Goal: Information Seeking & Learning: Learn about a topic

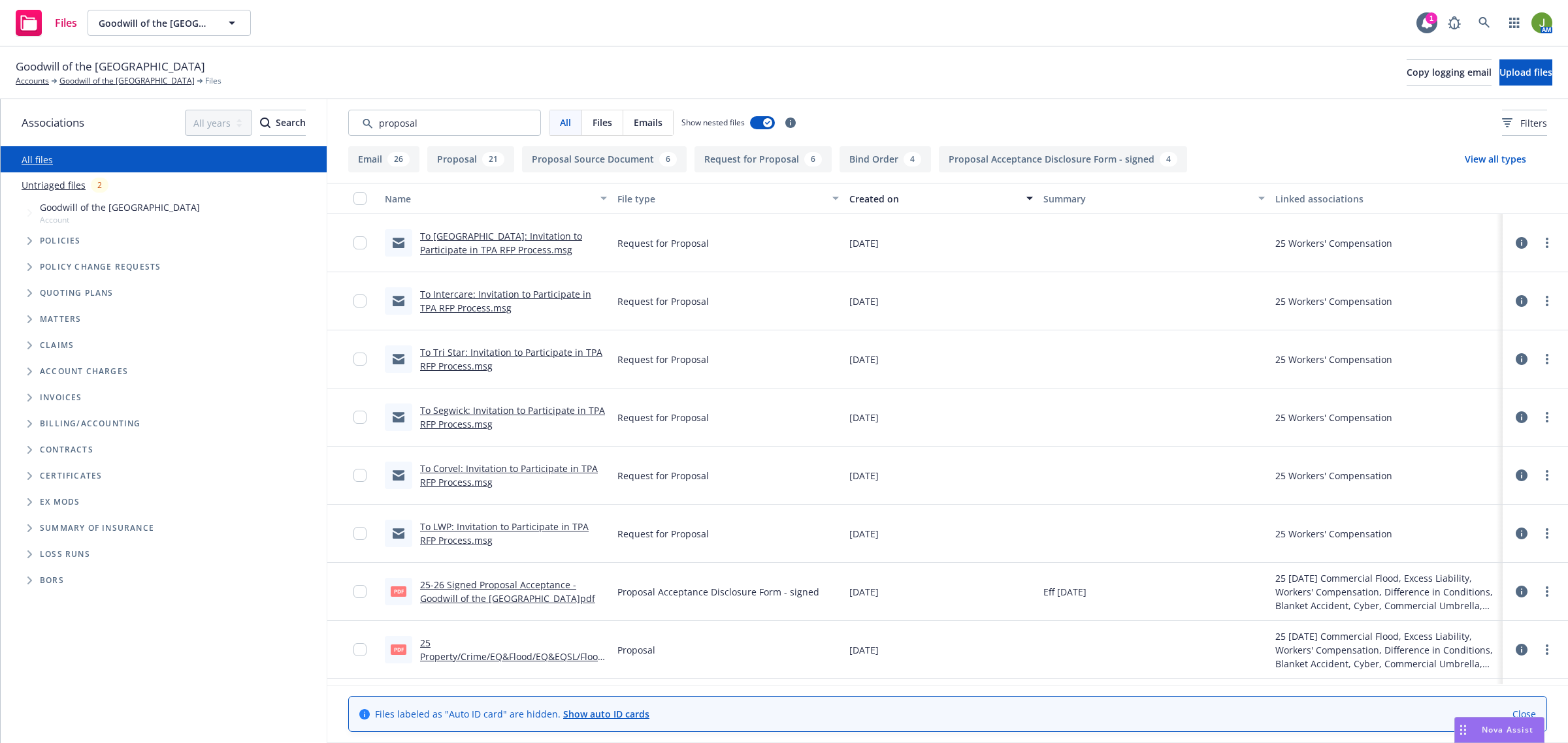
scroll to position [82, 0]
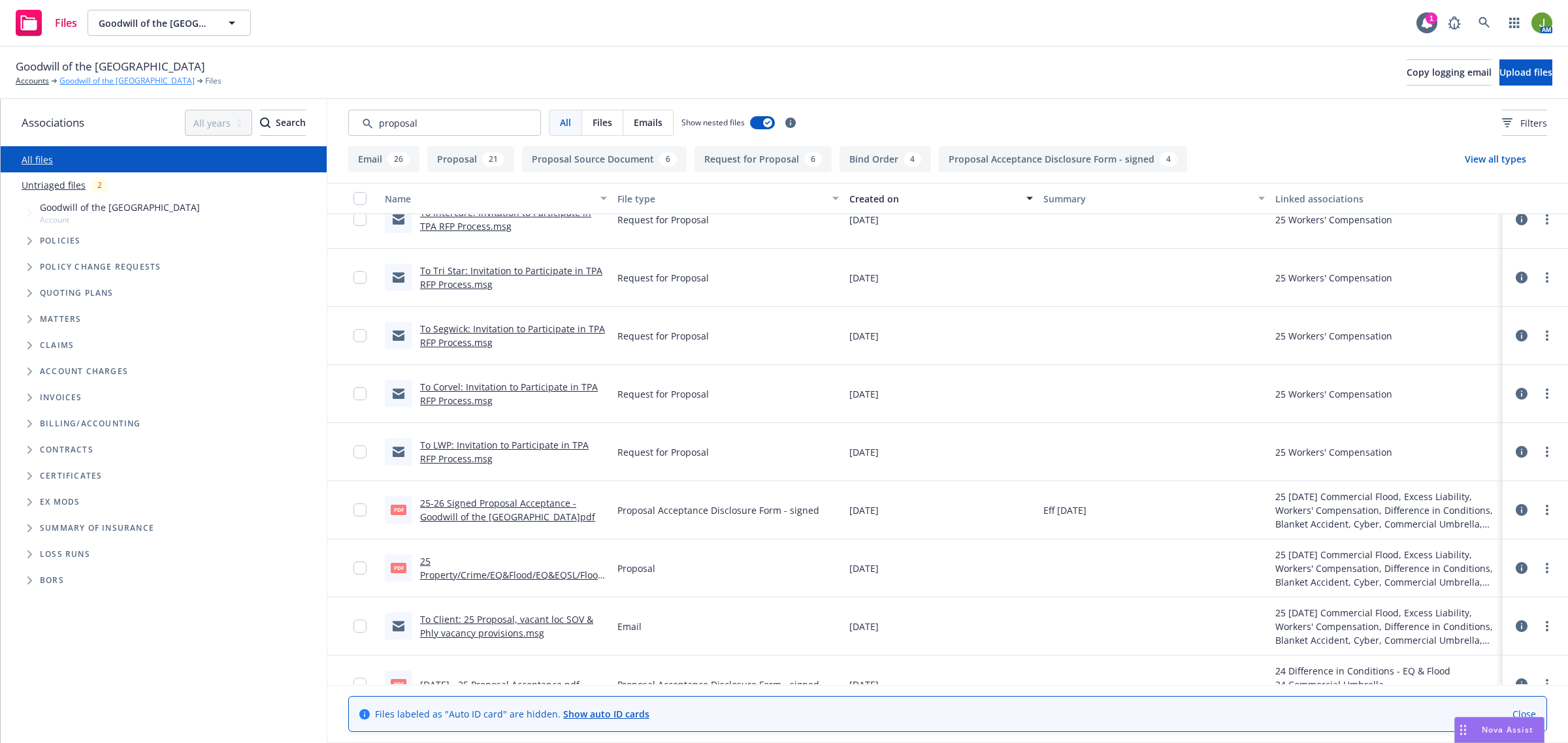
click at [153, 76] on link "Goodwill of the [GEOGRAPHIC_DATA]" at bounding box center [127, 81] width 135 height 12
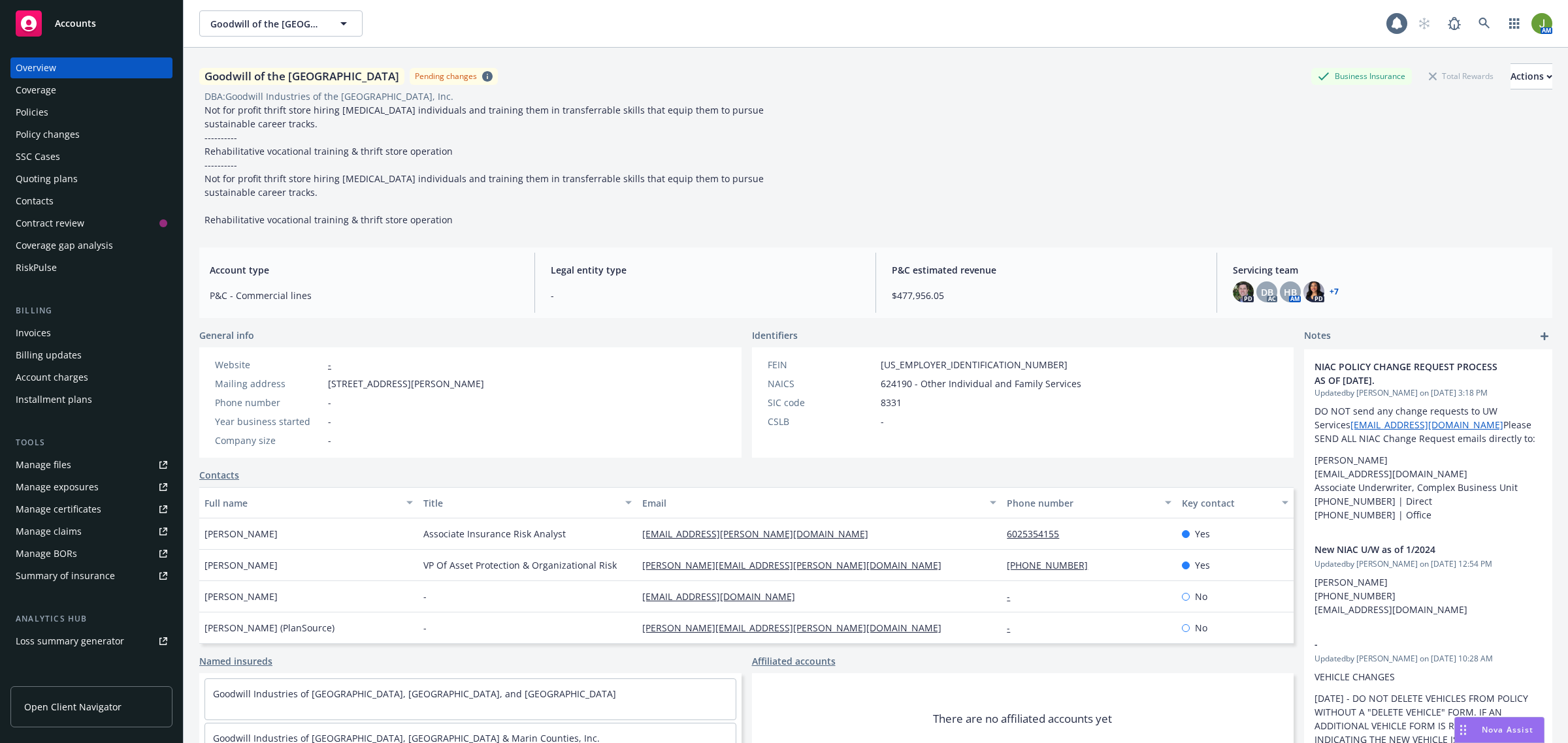
click at [83, 172] on div "Quoting plans" at bounding box center [91, 179] width 152 height 21
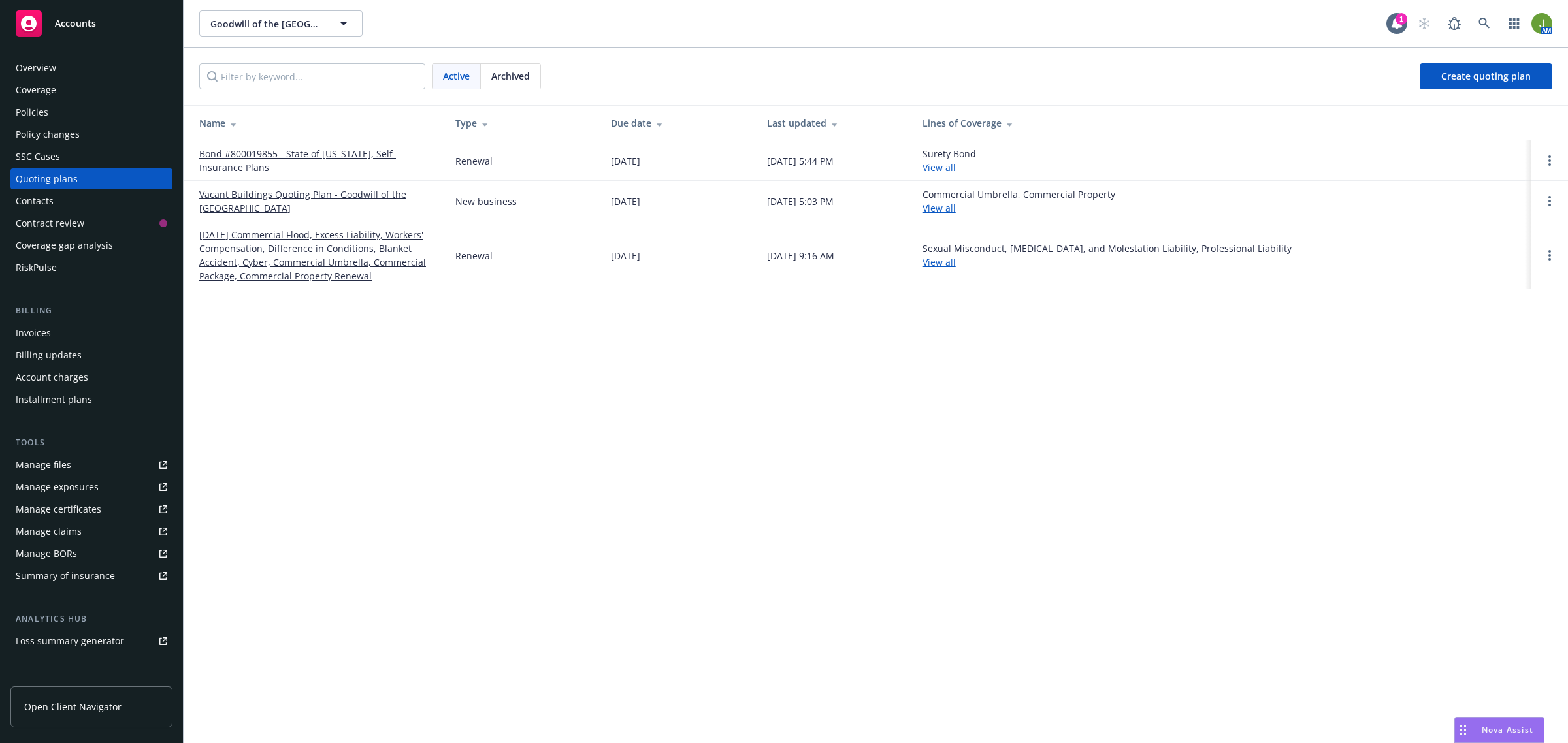
click at [47, 124] on div "Policy changes" at bounding box center [47, 135] width 64 height 21
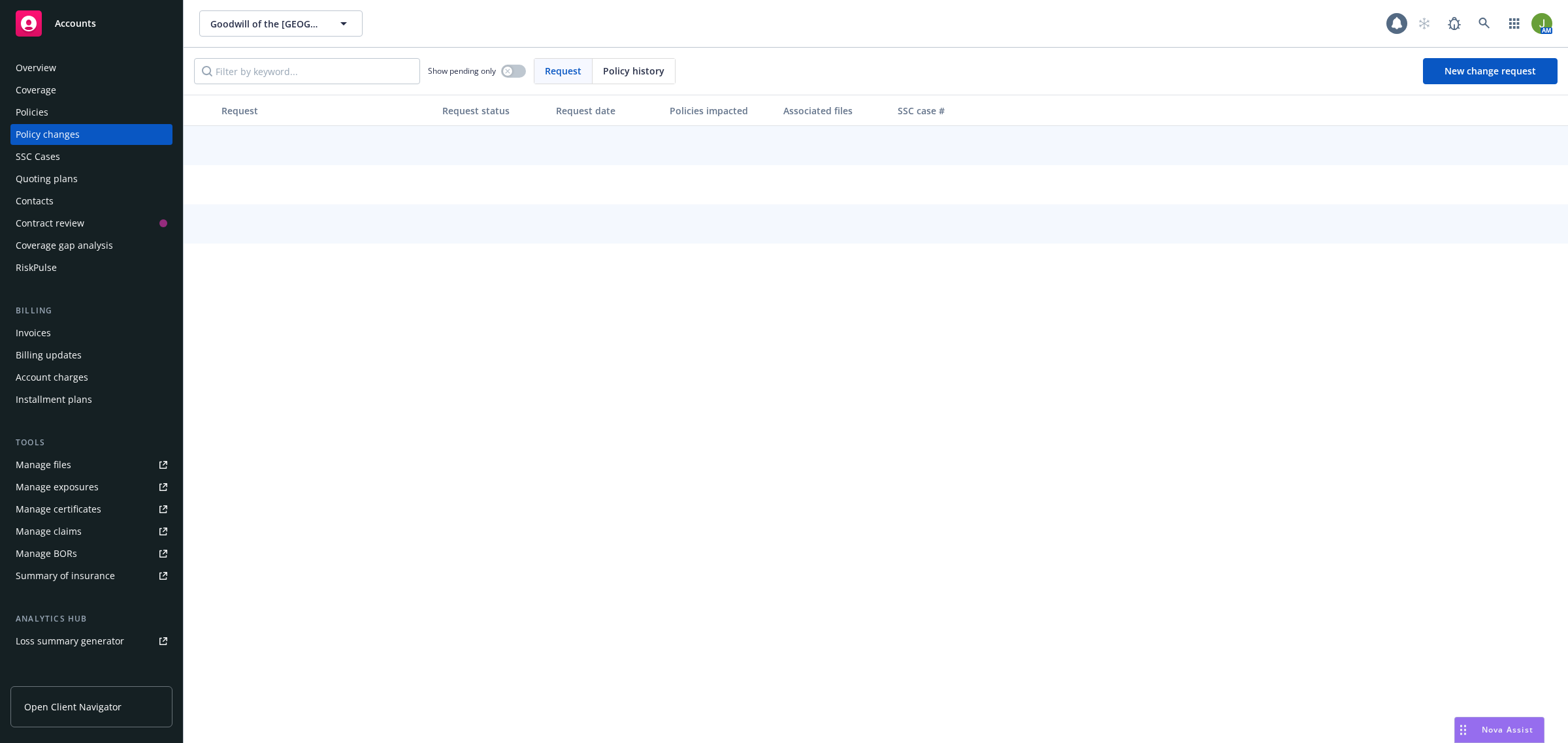
click at [44, 107] on div "Policies" at bounding box center [32, 112] width 33 height 21
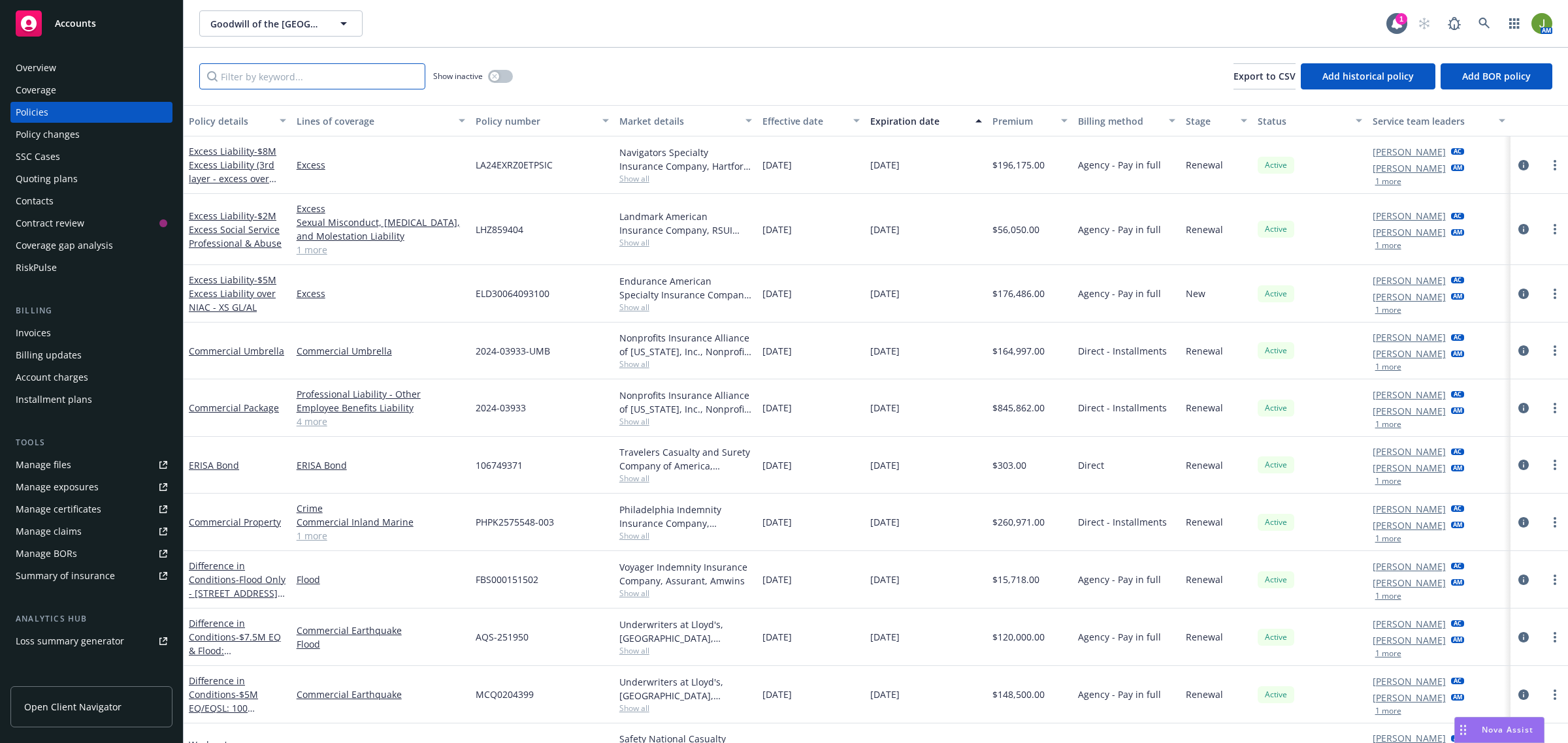
click at [301, 82] on input "Filter by keyword..." at bounding box center [312, 76] width 226 height 26
click at [58, 186] on div "Quoting plans" at bounding box center [47, 179] width 62 height 21
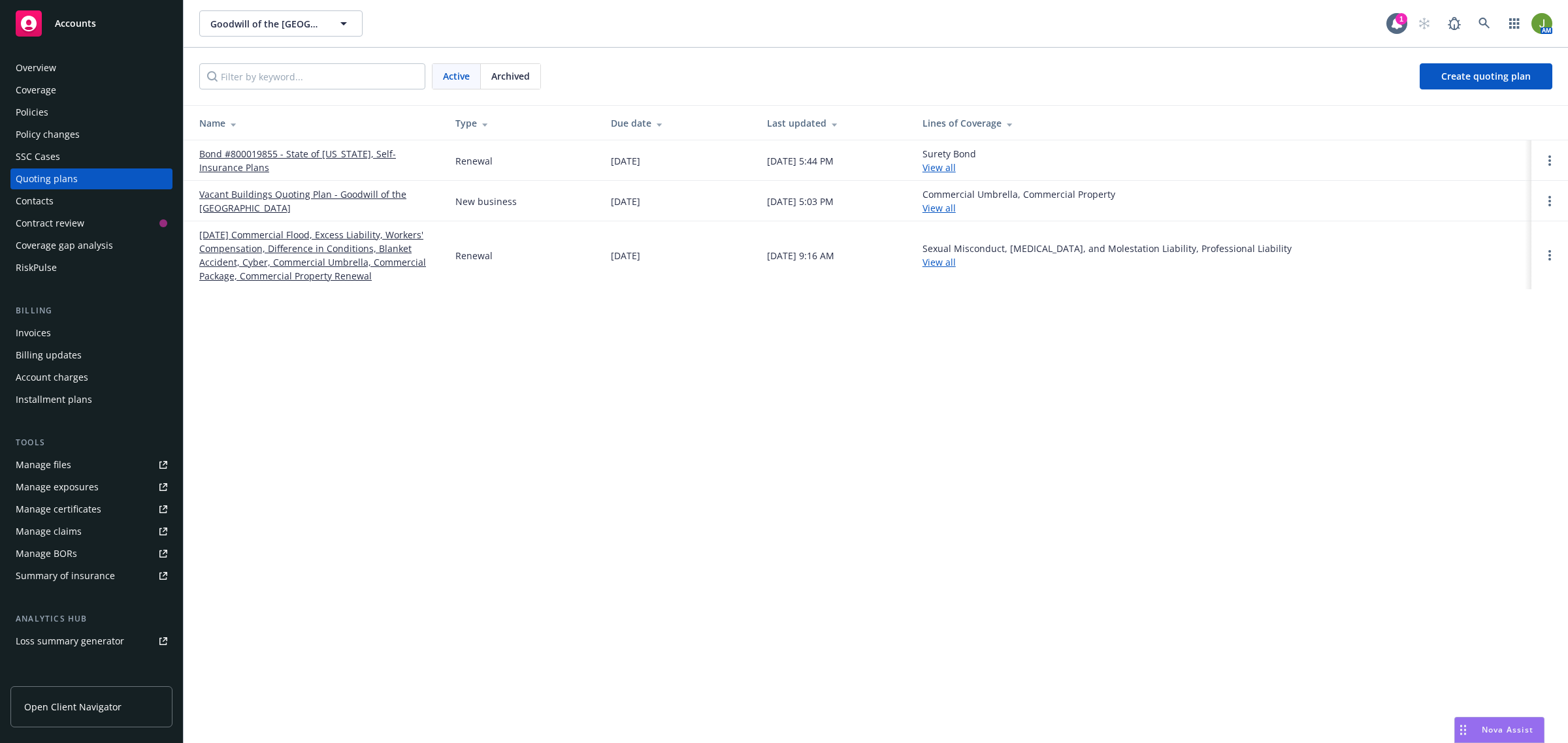
click at [492, 70] on span "Archived" at bounding box center [510, 76] width 39 height 14
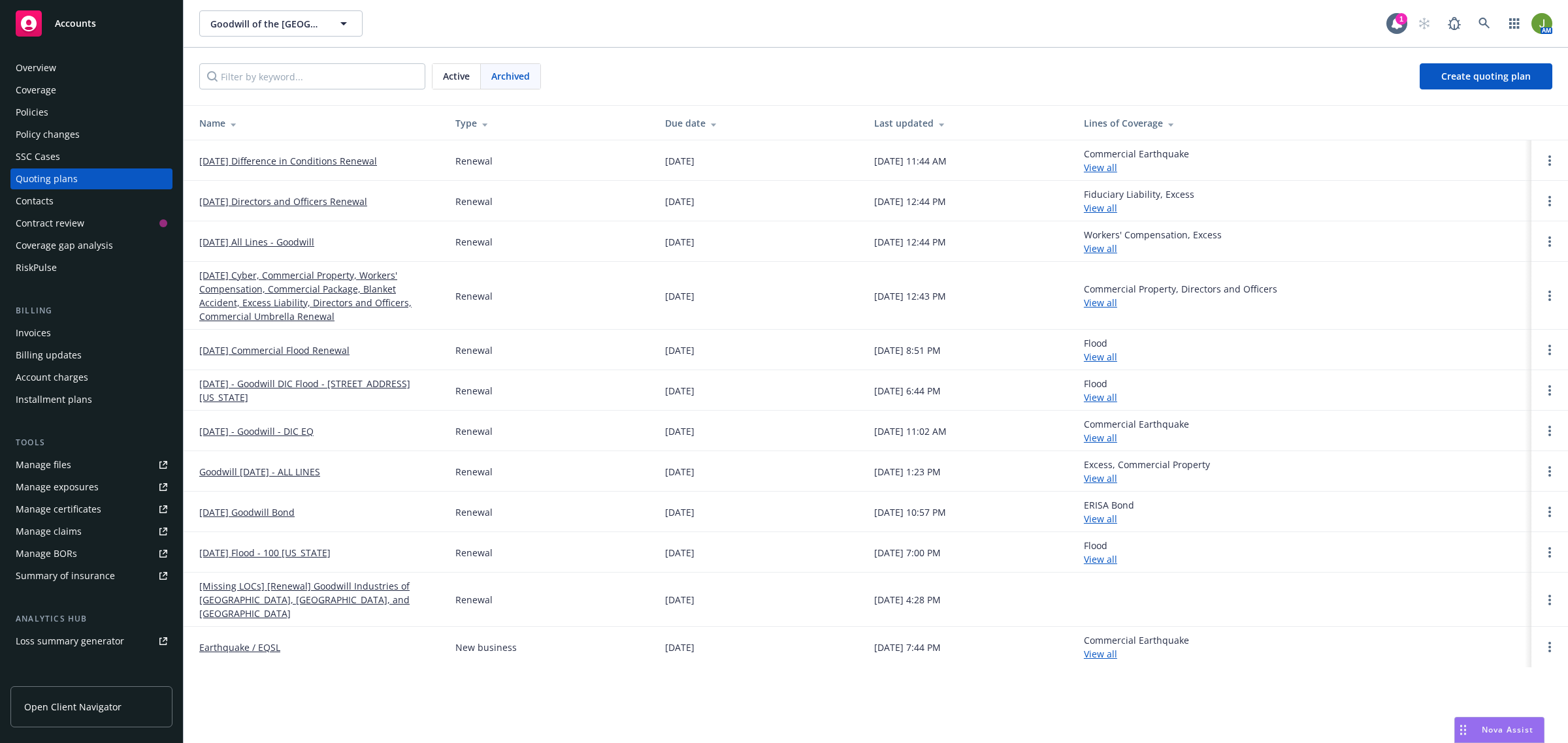
click at [493, 72] on span "Archived" at bounding box center [510, 76] width 39 height 14
click at [461, 75] on span "Active" at bounding box center [456, 76] width 26 height 14
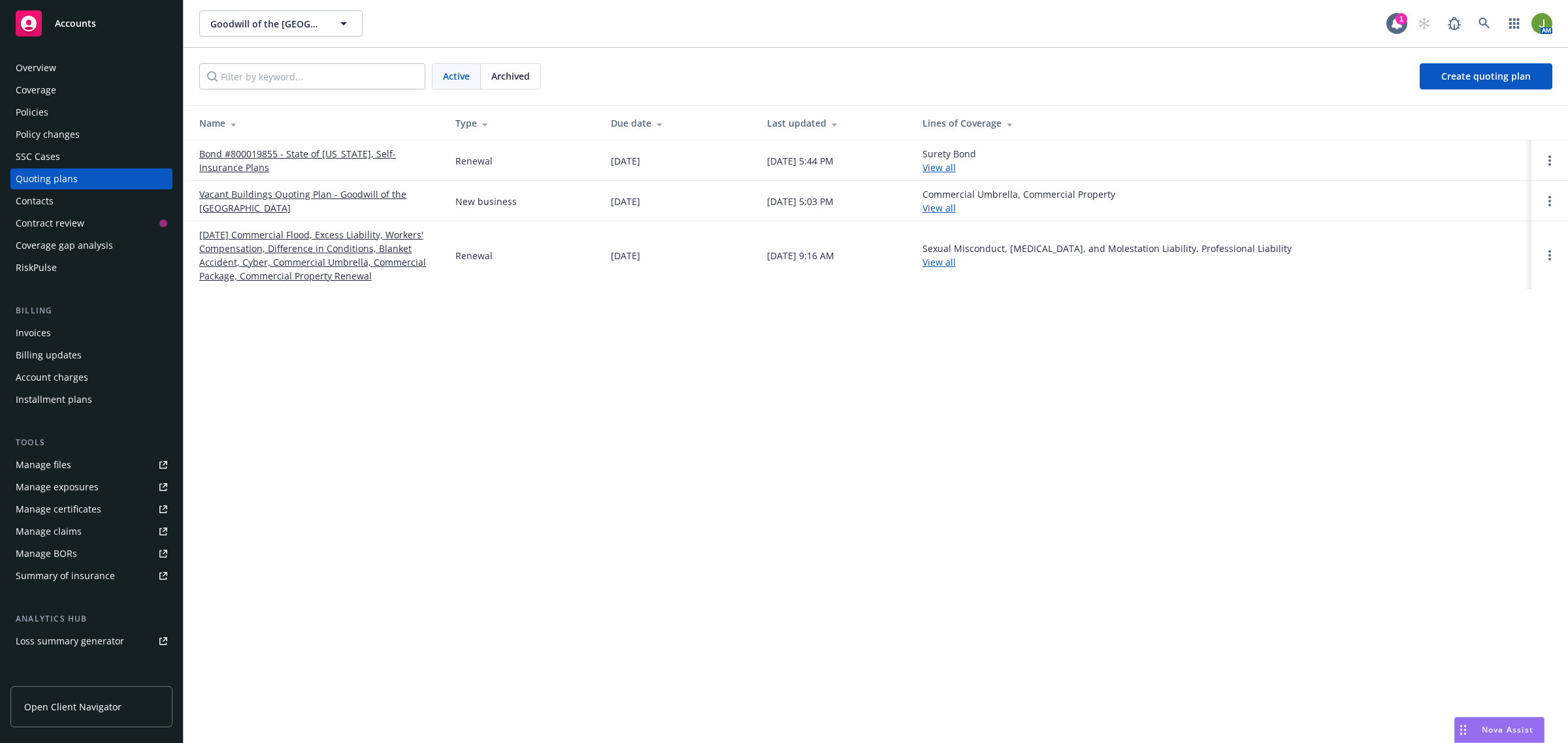
click at [300, 233] on link "07/01/25 Commercial Flood, Excess Liability, Workers' Compensation, Difference …" at bounding box center [317, 255] width 235 height 55
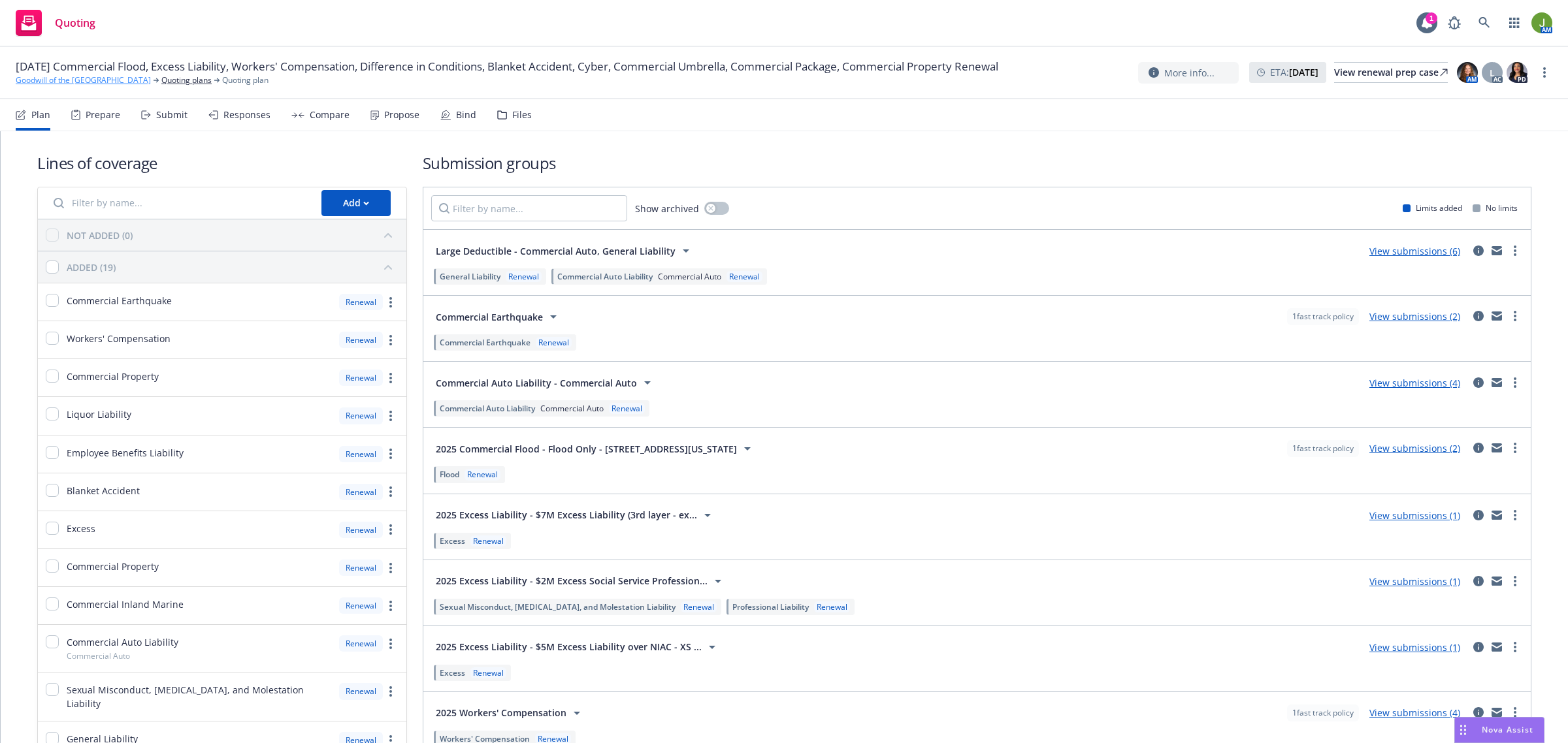
click at [121, 75] on link "Goodwill of the [GEOGRAPHIC_DATA]" at bounding box center [83, 80] width 135 height 12
